Goal: Check status: Check status

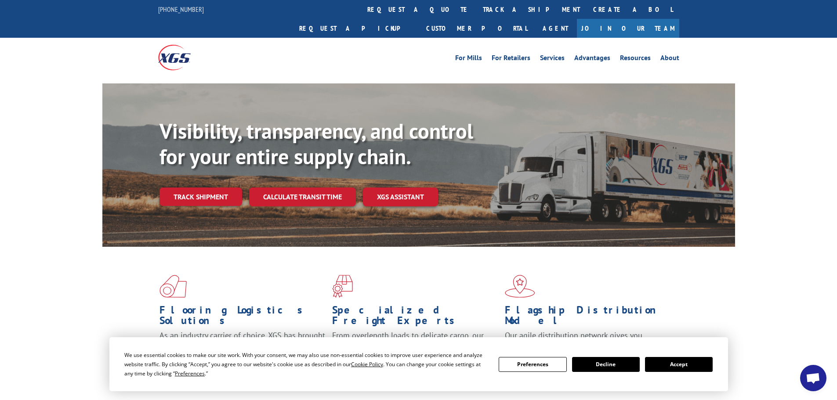
click at [679, 359] on button "Accept" at bounding box center [679, 364] width 68 height 15
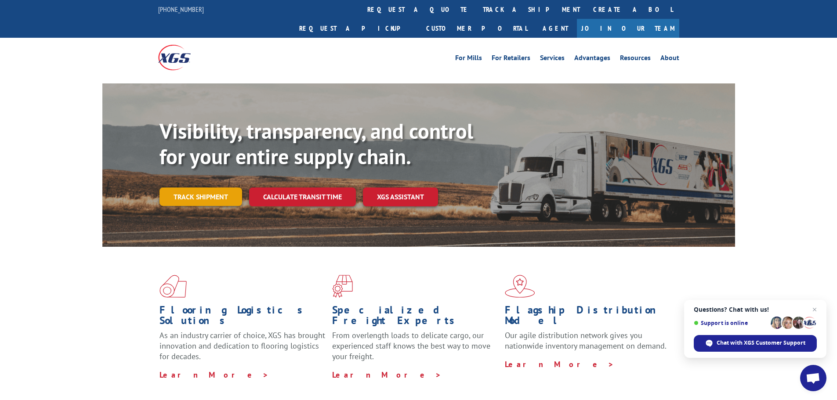
click at [186, 188] on link "Track shipment" at bounding box center [200, 197] width 83 height 18
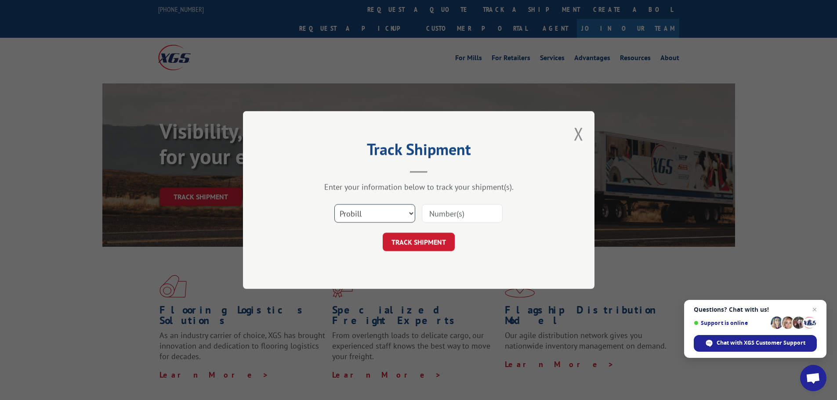
click at [380, 221] on select "Select category... Probill BOL PO" at bounding box center [374, 213] width 81 height 18
select select "bol"
click at [334, 204] on select "Select category... Probill BOL PO" at bounding box center [374, 213] width 81 height 18
click at [425, 213] on input at bounding box center [462, 213] width 81 height 18
paste input "7069569"
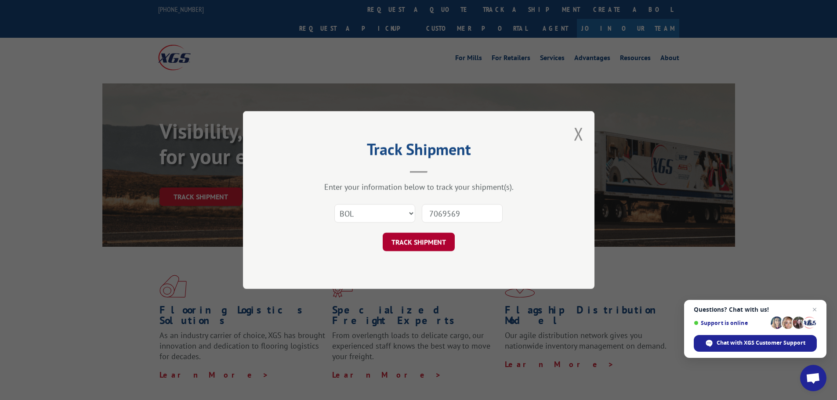
type input "7069569"
click at [420, 247] on button "TRACK SHIPMENT" at bounding box center [419, 242] width 72 height 18
